Goal: Information Seeking & Learning: Learn about a topic

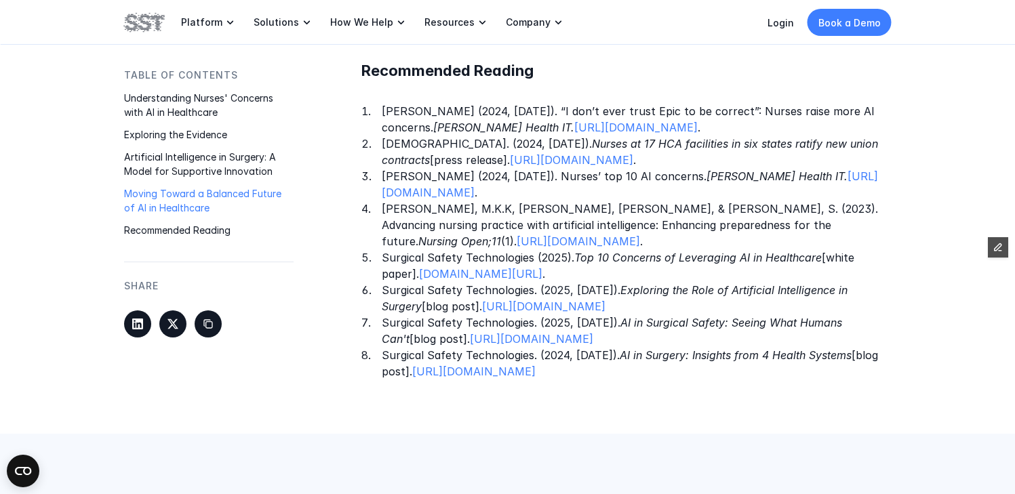
scroll to position [2163, 0]
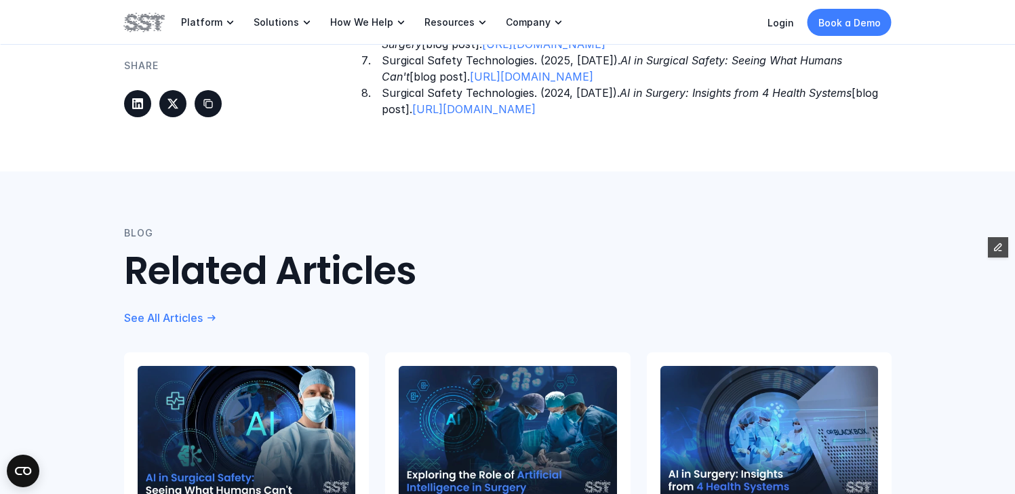
click at [591, 85] on p "Surgical Safety Technologies. (2025, August 13). AI in Surgical Safety: Seeing …" at bounding box center [637, 68] width 510 height 33
click at [587, 83] on link "https://www.surgicalsafety.com/blog/artificial-intelligence-in-surgical-safety" at bounding box center [531, 77] width 123 height 14
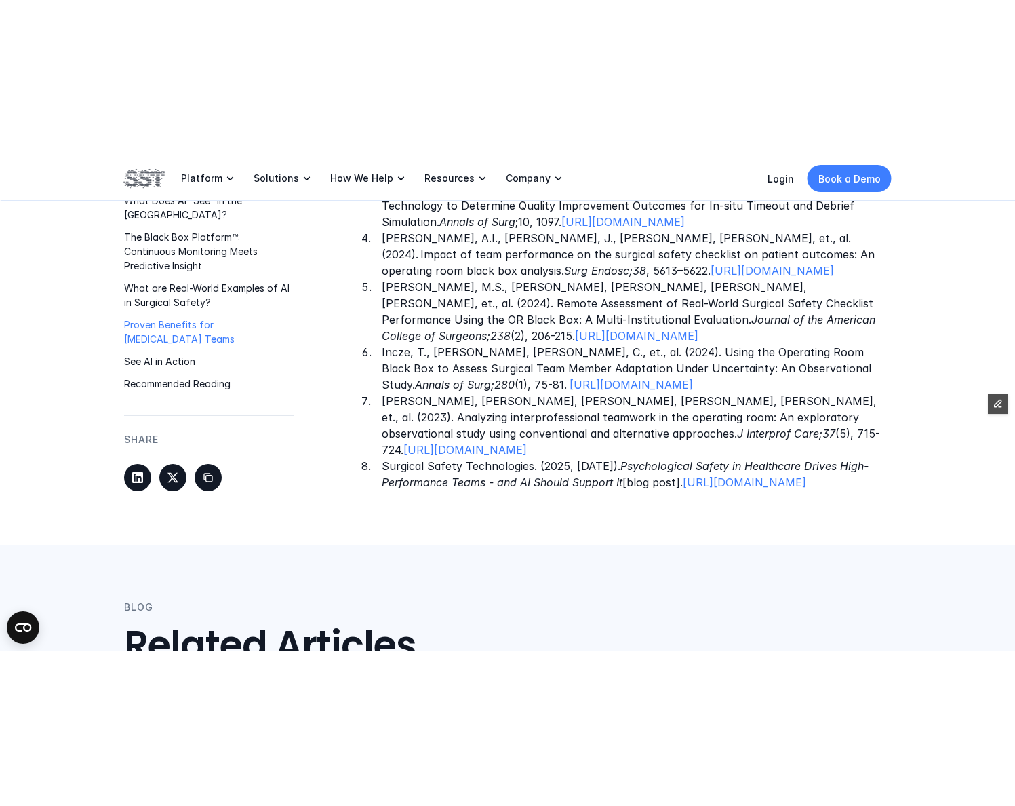
scroll to position [3141, 0]
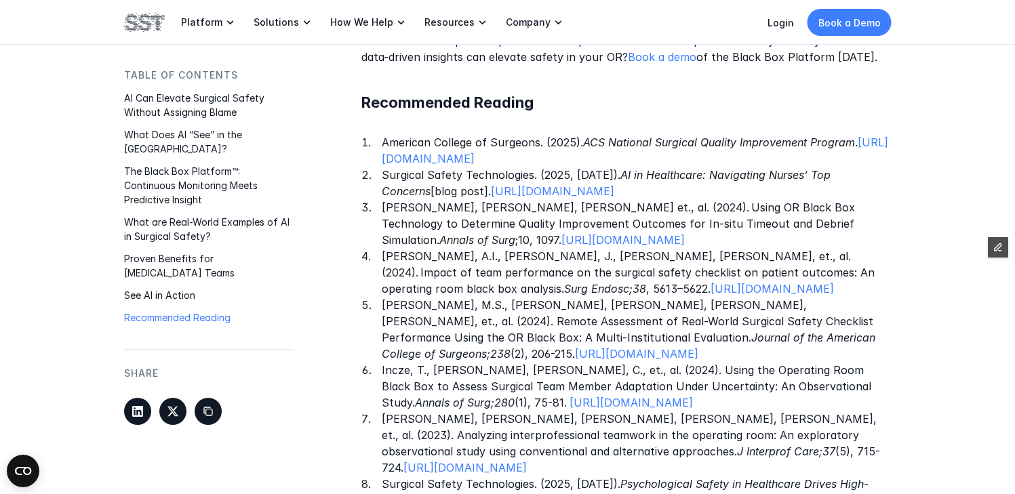
drag, startPoint x: 840, startPoint y: 174, endPoint x: 378, endPoint y: 160, distance: 462.8
click at [378, 160] on ol "American College of Surgeons. (2025). ACS National Surgical Quality Improvement…" at bounding box center [626, 322] width 530 height 374
copy p "Surgical Safety Technologies. (2025, June 17). AI in Healthcare: Navigating Nur…"
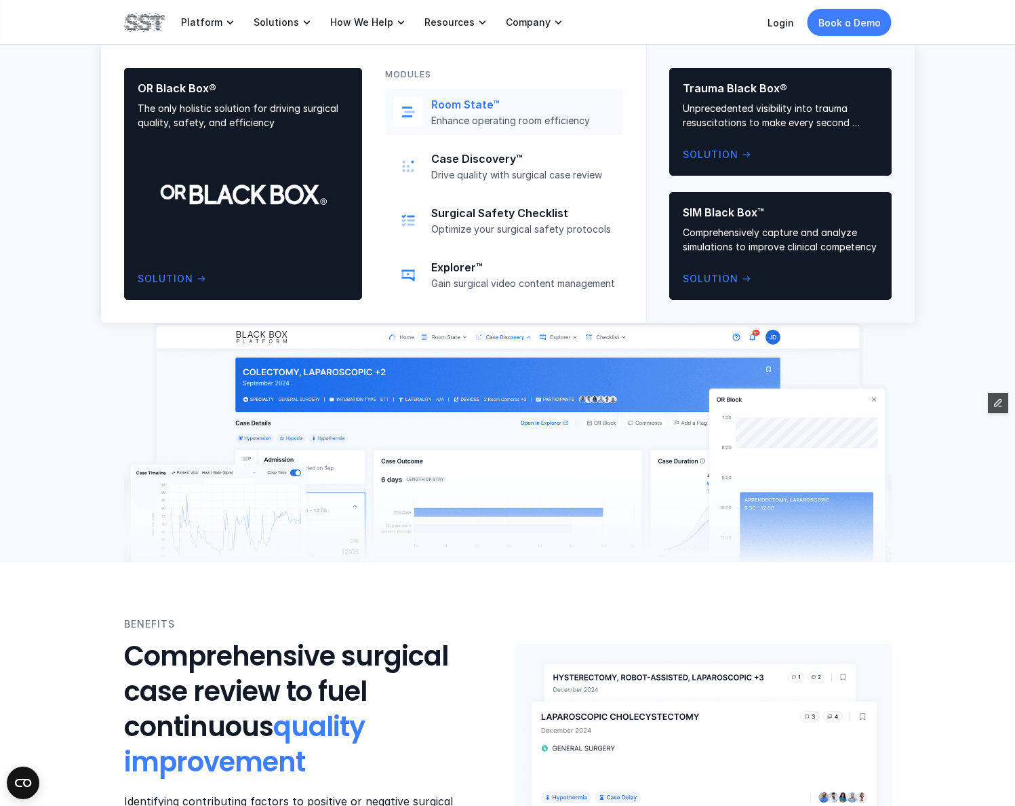
click at [471, 117] on p "Enhance operating room efficiency" at bounding box center [523, 121] width 184 height 12
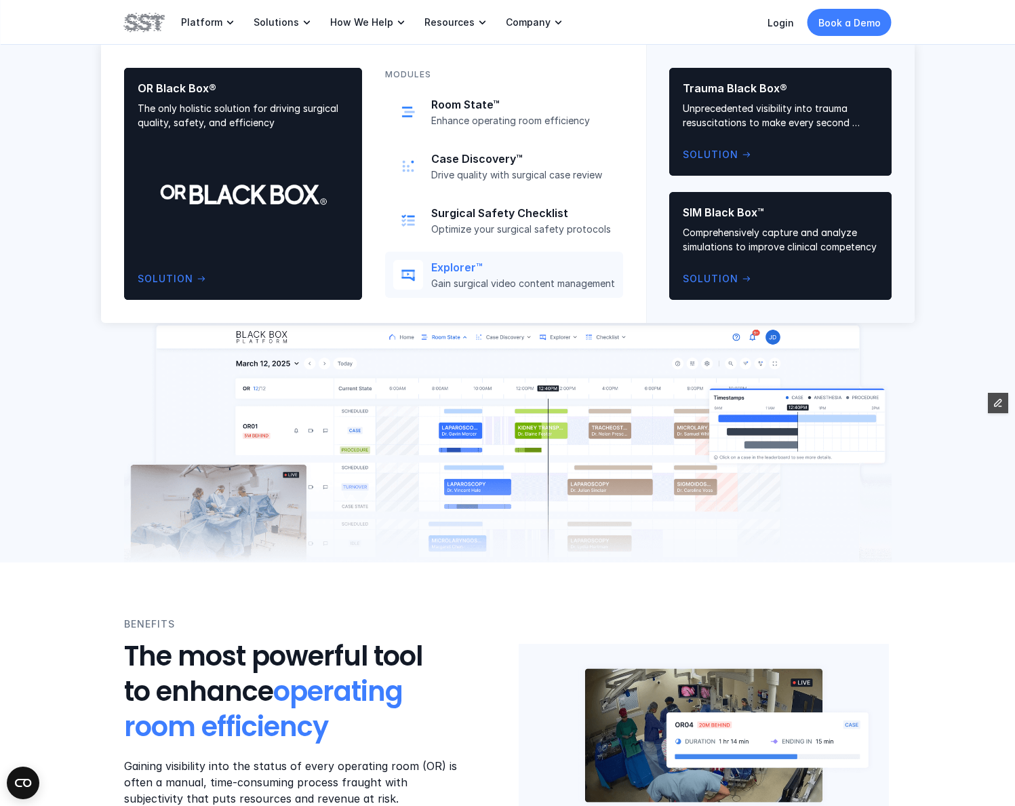
click at [462, 254] on link "Explorer™ Gain surgical video content management" at bounding box center [504, 275] width 238 height 46
